Goal: Task Accomplishment & Management: Manage account settings

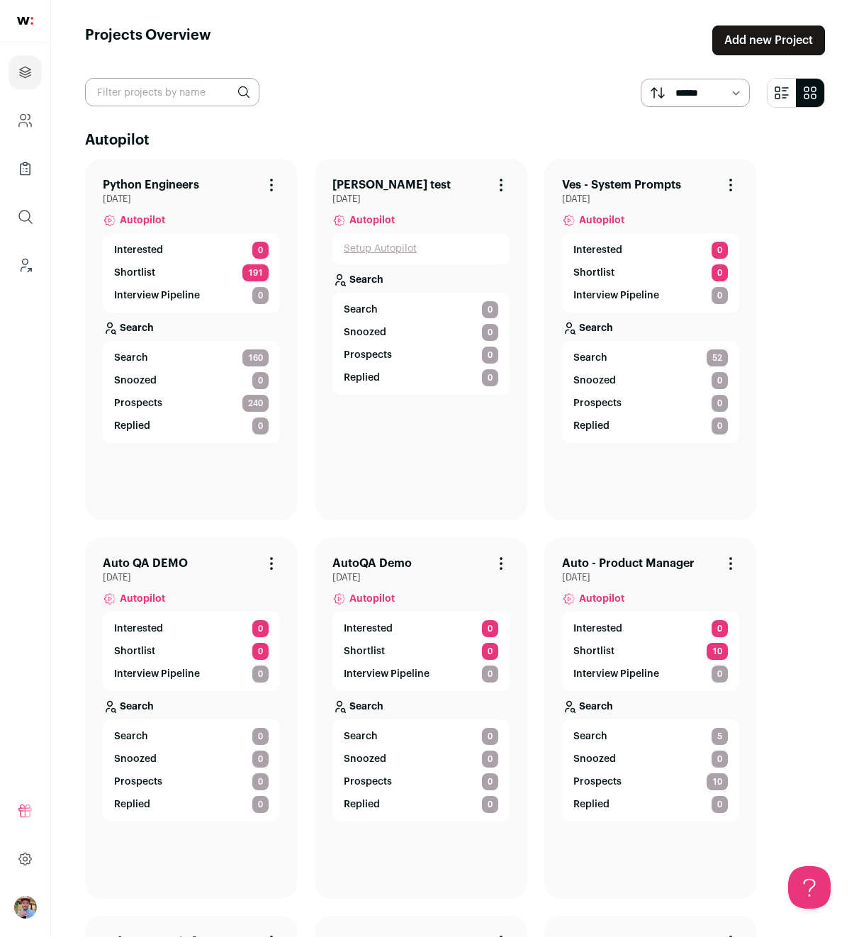
click at [147, 179] on link "Python Engineers" at bounding box center [151, 184] width 96 height 17
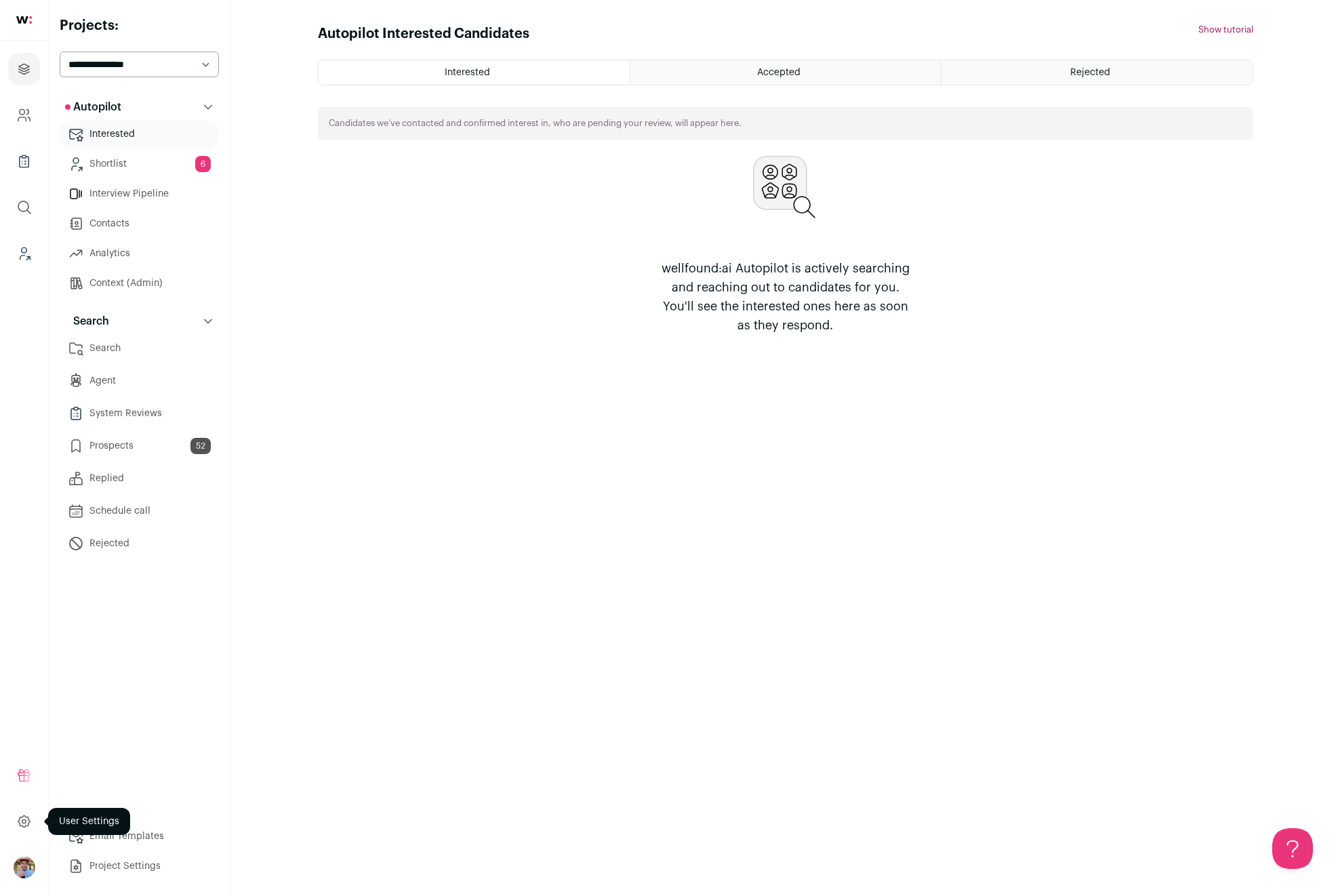
click at [25, 817] on icon at bounding box center [24, 820] width 15 height 16
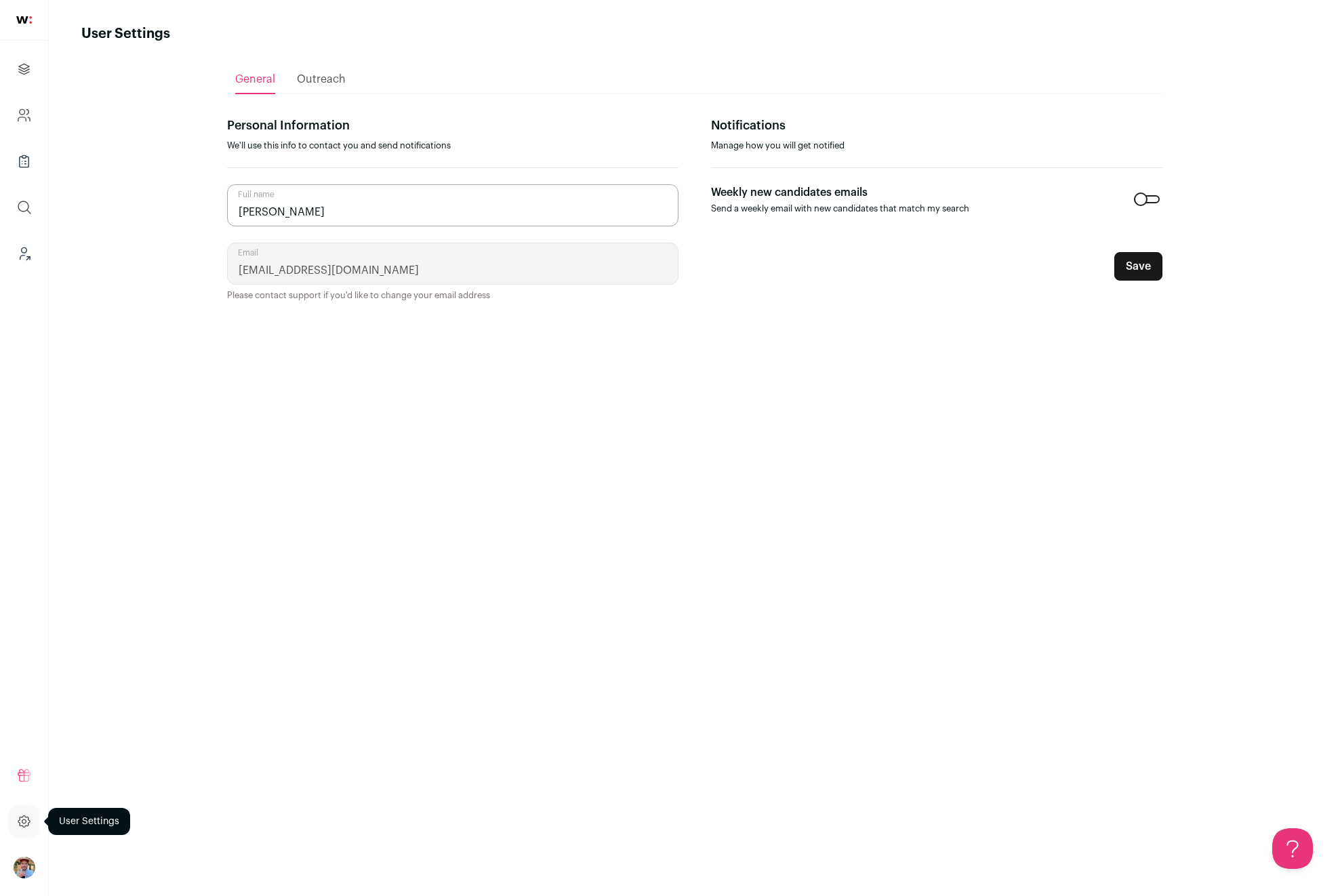
click at [25, 817] on icon at bounding box center [24, 820] width 15 height 16
click at [26, 824] on icon at bounding box center [24, 820] width 11 height 11
click at [30, 17] on img at bounding box center [24, 20] width 15 height 8
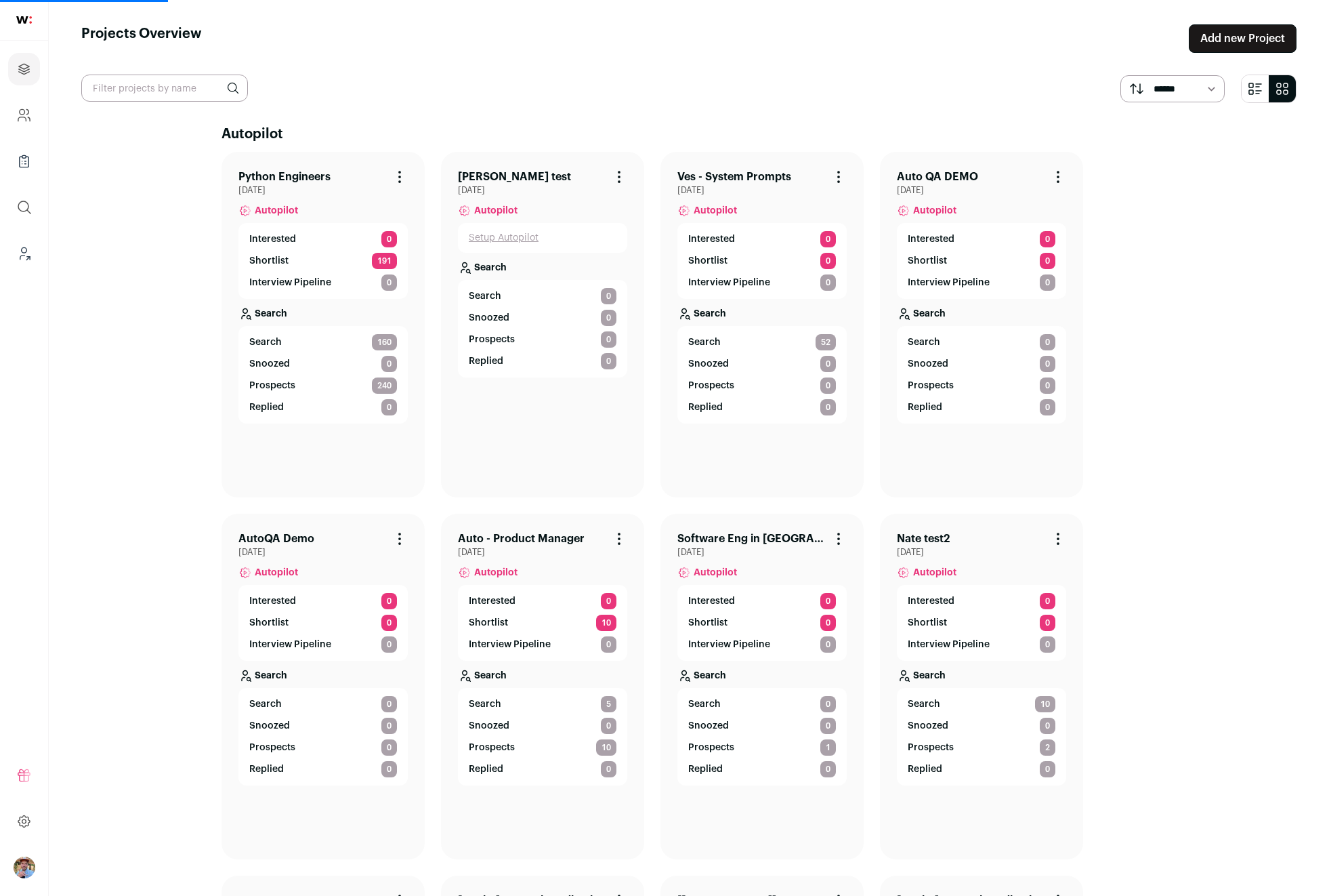
click at [273, 178] on link "Python Engineers" at bounding box center [284, 176] width 92 height 16
click at [275, 174] on link "Python Engineers" at bounding box center [284, 176] width 92 height 16
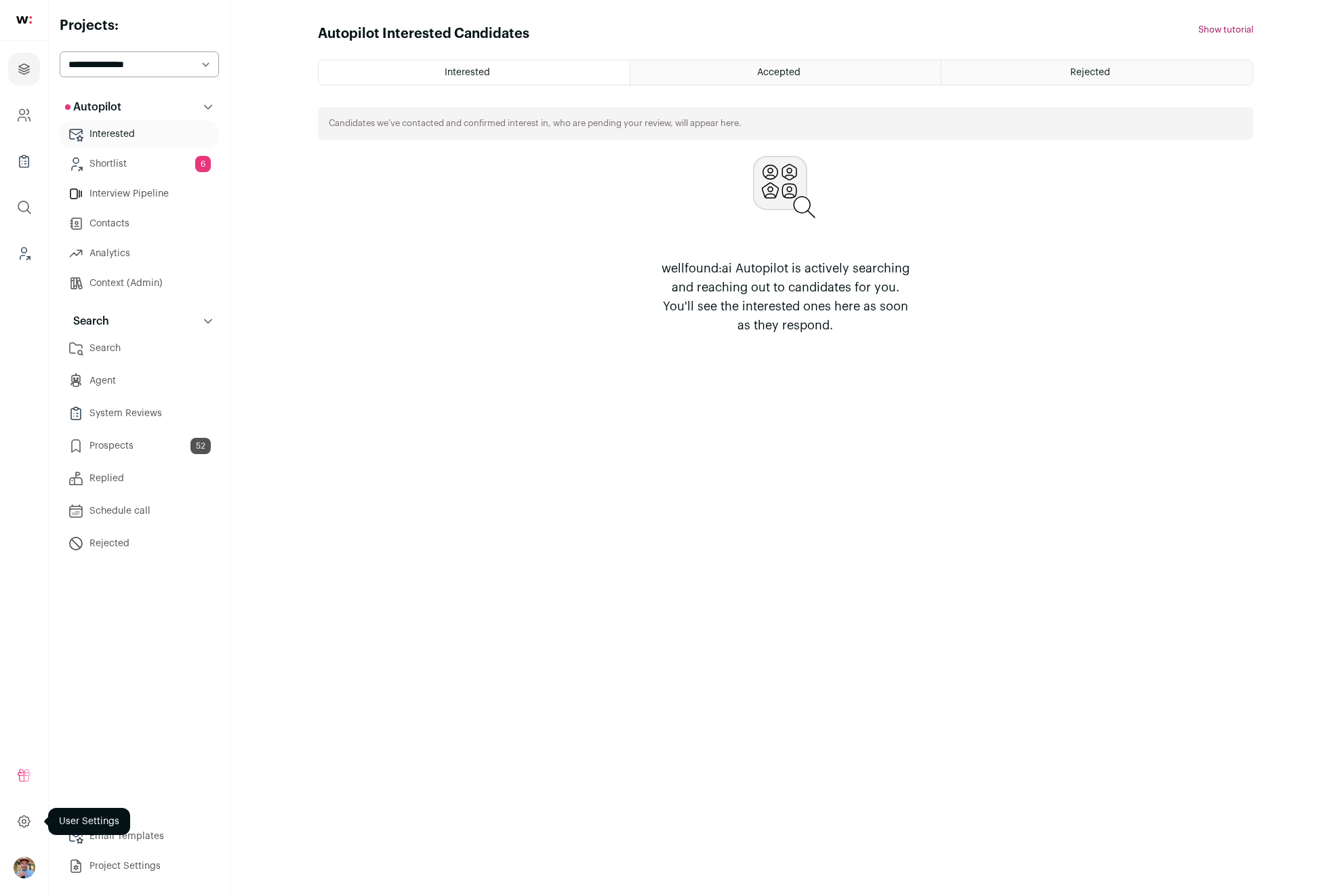
click at [28, 819] on icon at bounding box center [24, 820] width 11 height 11
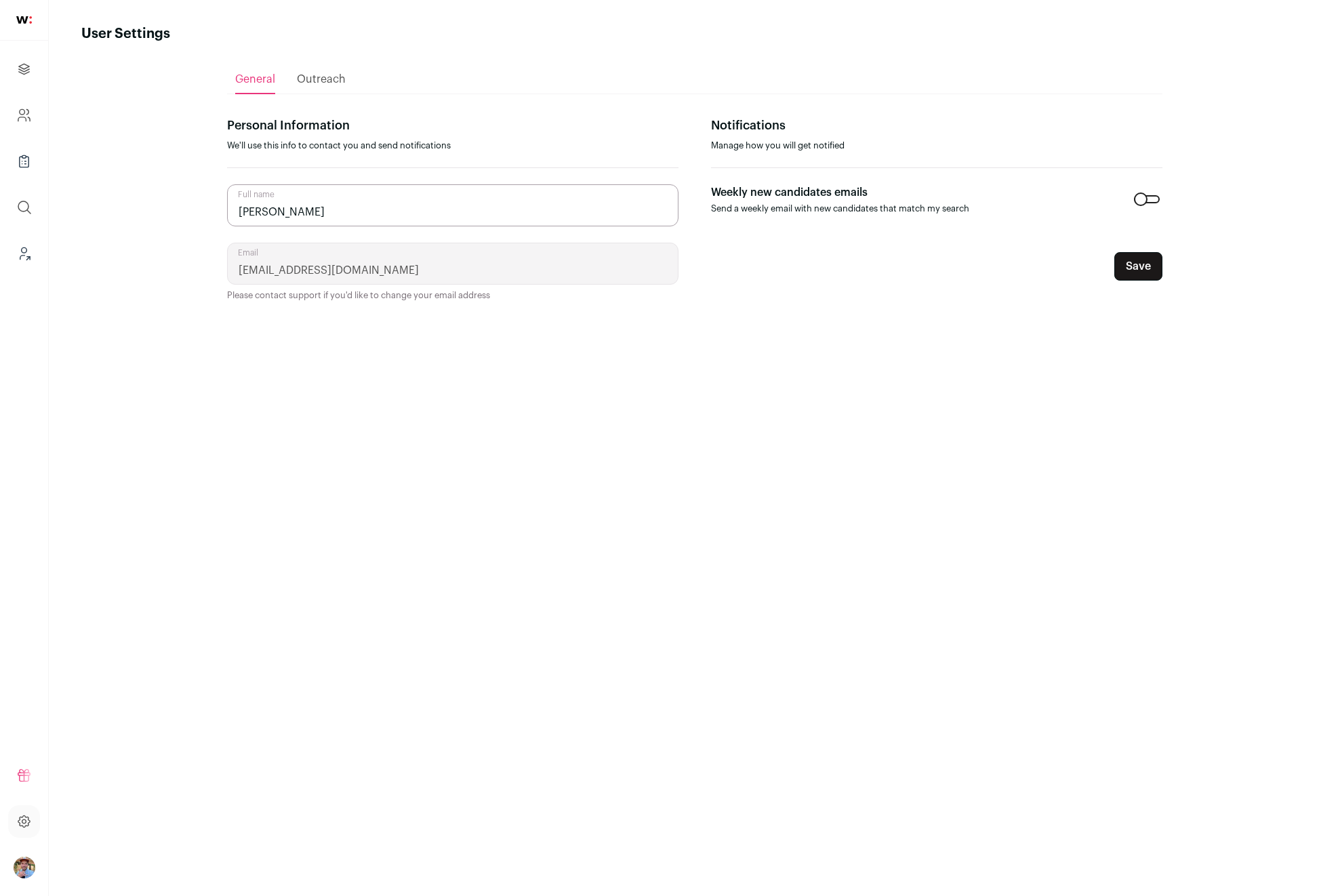
click at [328, 82] on span "Outreach" at bounding box center [320, 78] width 49 height 11
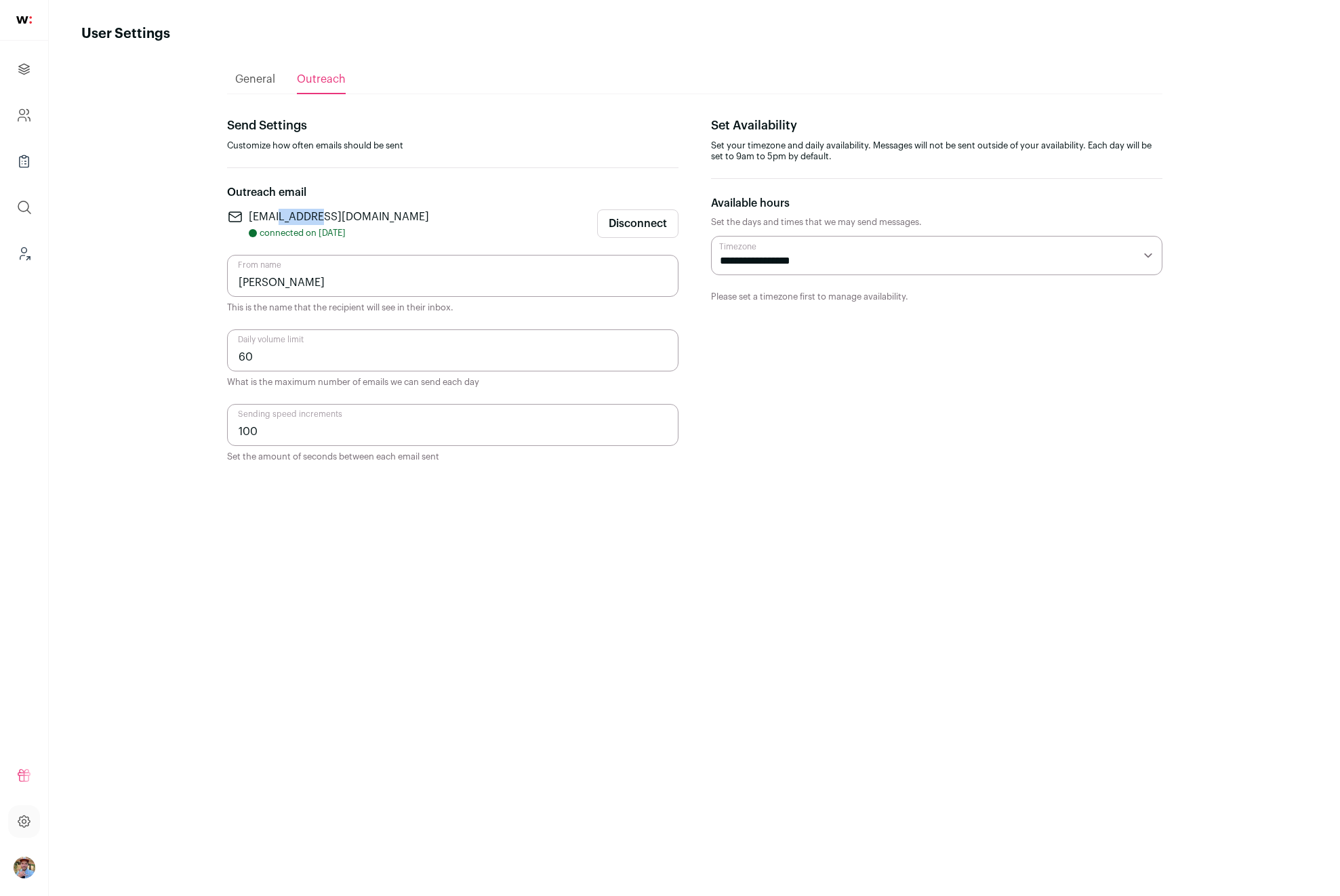
drag, startPoint x: 316, startPoint y: 218, endPoint x: 280, endPoint y: 212, distance: 36.5
click at [280, 212] on p "nate@angel.co" at bounding box center [339, 216] width 180 height 16
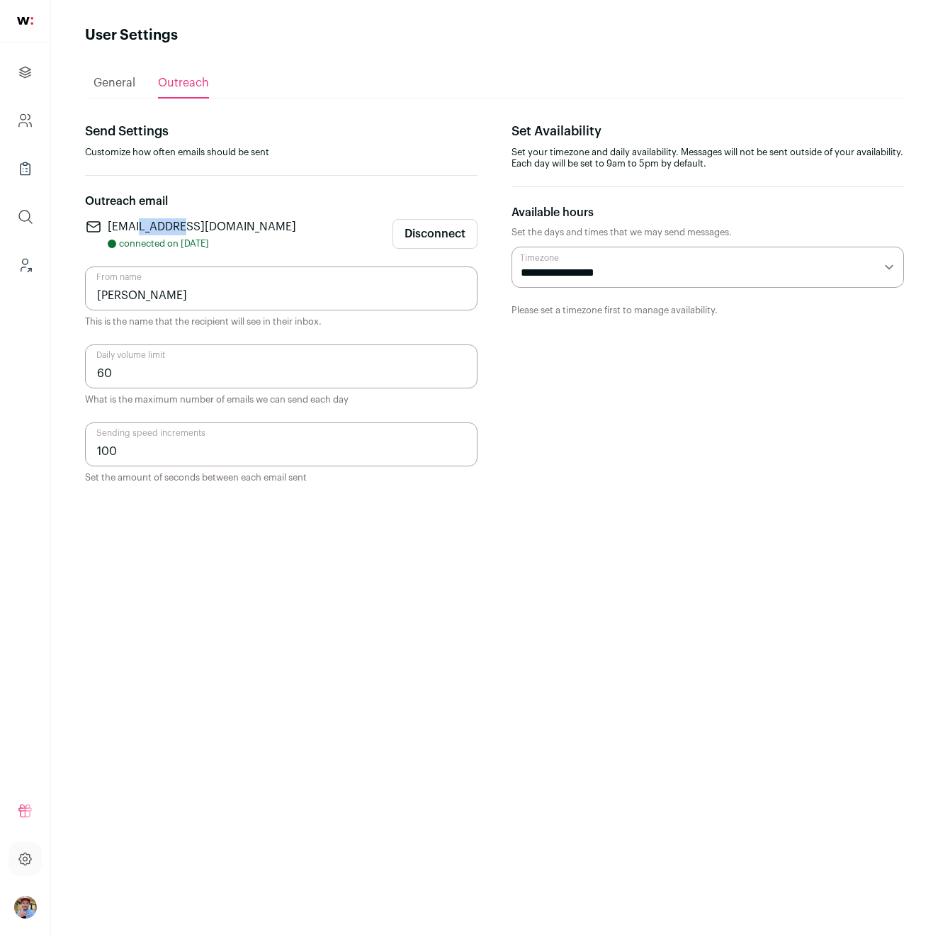
drag, startPoint x: 213, startPoint y: 242, endPoint x: 172, endPoint y: 244, distance: 40.5
click at [172, 244] on p "connected on Mar 28, 2024" at bounding box center [202, 243] width 188 height 11
drag, startPoint x: 173, startPoint y: 297, endPoint x: 83, endPoint y: 292, distance: 90.1
click at [62, 285] on main "User Settings General Outreach Send Settings Customize how often emails should …" at bounding box center [494, 468] width 887 height 937
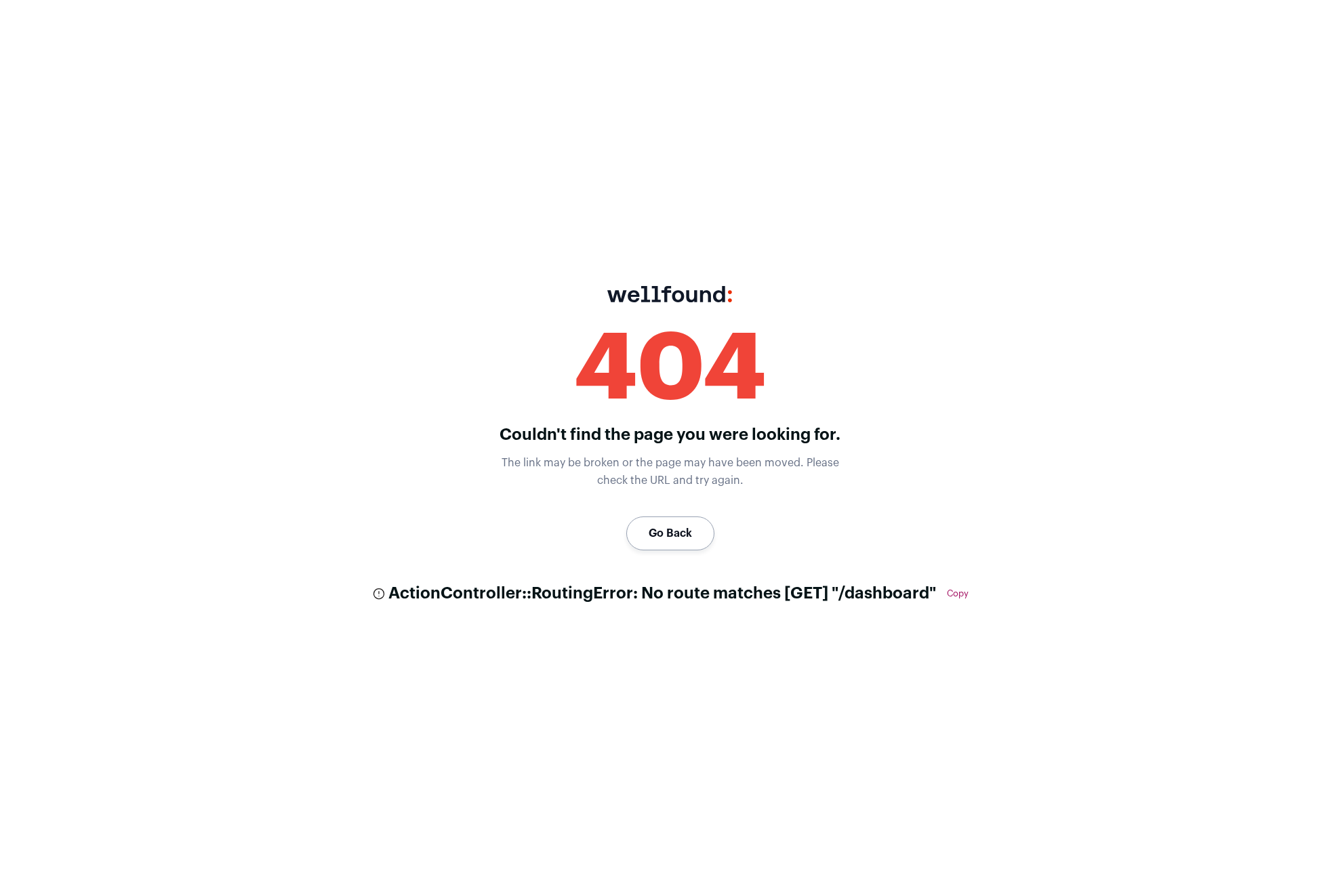
click at [677, 536] on link "Go Back" at bounding box center [670, 533] width 88 height 33
